Goal: Information Seeking & Learning: Learn about a topic

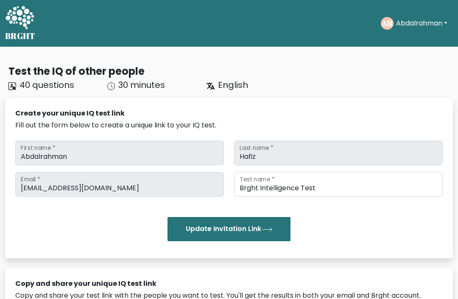
click at [16, 9] on icon at bounding box center [20, 17] width 28 height 23
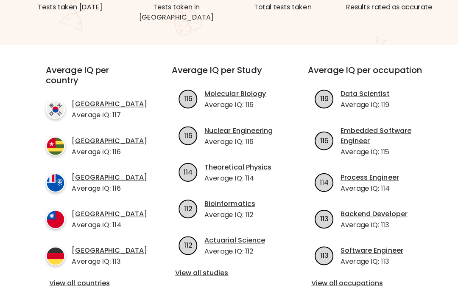
scroll to position [262, 0]
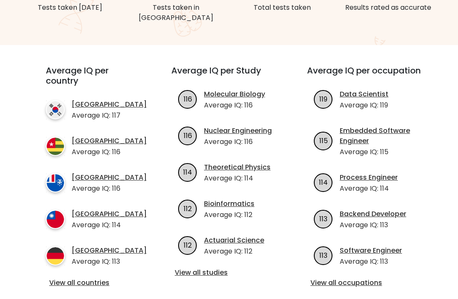
click at [61, 272] on div "Average IQ per country South Korea Average IQ: 117 Togo Average IQ: 116 French …" at bounding box center [93, 177] width 136 height 223
click at [69, 265] on li "Germany Average IQ: 113" at bounding box center [96, 256] width 101 height 21
click at [69, 264] on li "Germany Average IQ: 113" at bounding box center [96, 256] width 101 height 21
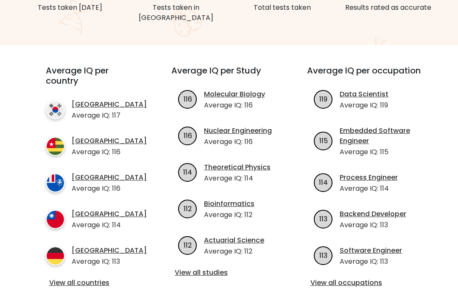
click at [65, 281] on link "View all countries" at bounding box center [93, 283] width 88 height 10
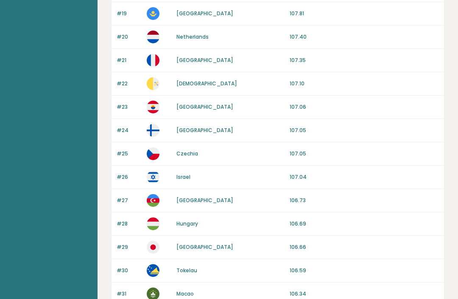
scroll to position [798, 0]
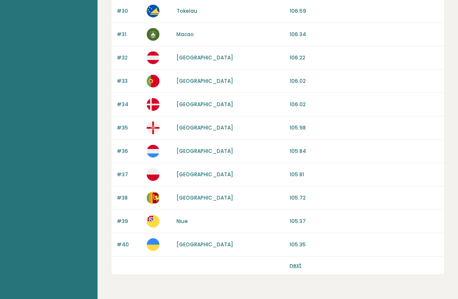
click at [294, 265] on link "next" at bounding box center [296, 265] width 12 height 7
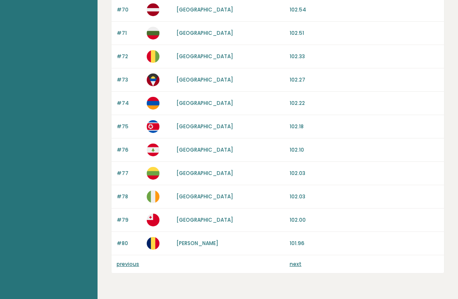
scroll to position [798, 0]
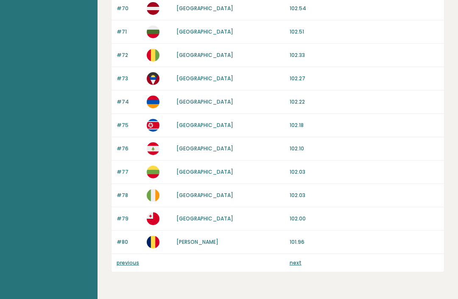
click at [122, 261] on link "previous" at bounding box center [128, 262] width 22 height 7
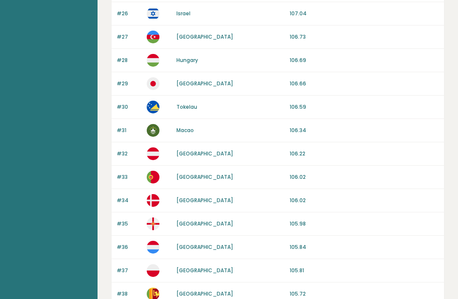
scroll to position [798, 0]
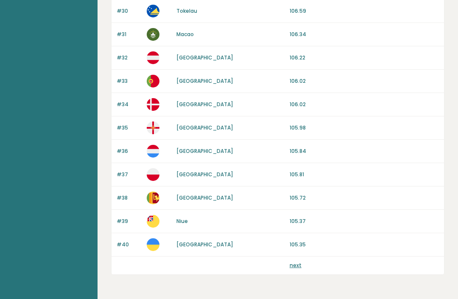
click at [296, 264] on link "next" at bounding box center [296, 265] width 12 height 7
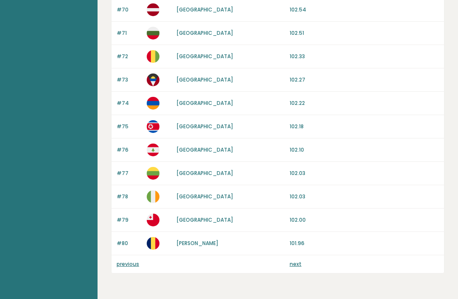
scroll to position [798, 0]
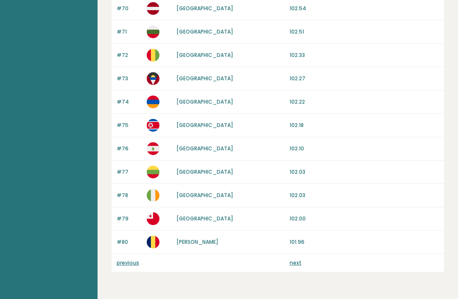
click at [293, 265] on link "next" at bounding box center [296, 262] width 12 height 7
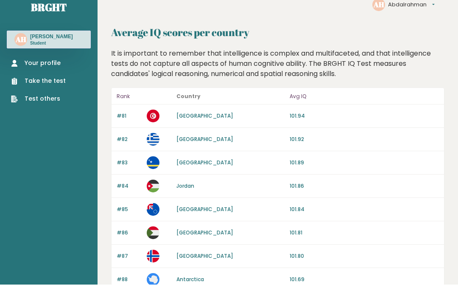
scroll to position [15, 0]
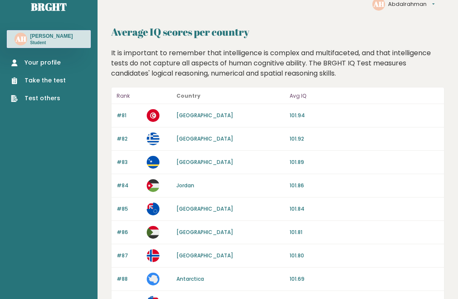
click at [32, 80] on link "Take the test" at bounding box center [38, 80] width 55 height 9
